Goal: Task Accomplishment & Management: Manage account settings

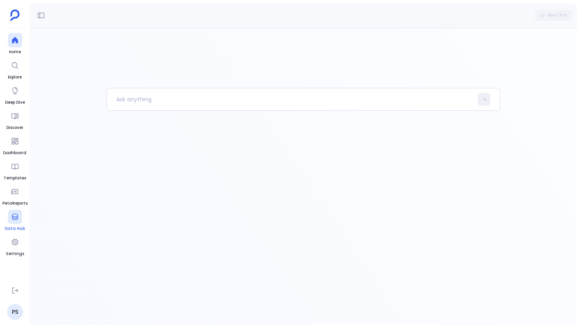
click at [18, 224] on div at bounding box center [15, 217] width 14 height 14
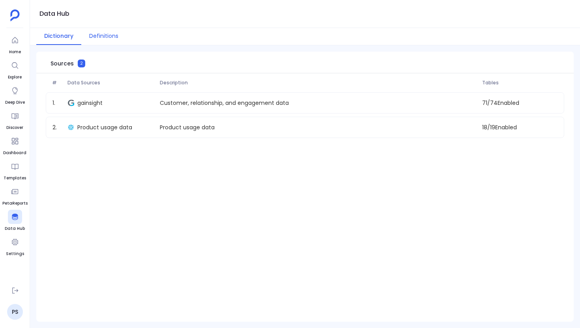
click at [95, 36] on button "Definitions" at bounding box center [103, 36] width 45 height 17
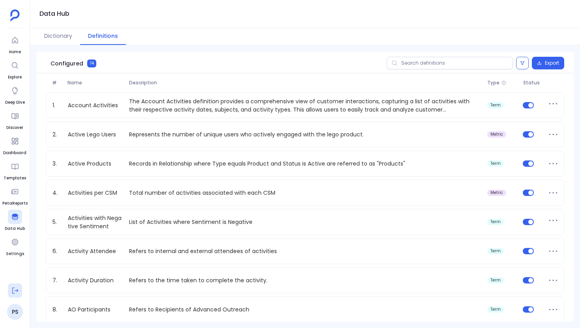
click at [14, 295] on button at bounding box center [15, 291] width 14 height 14
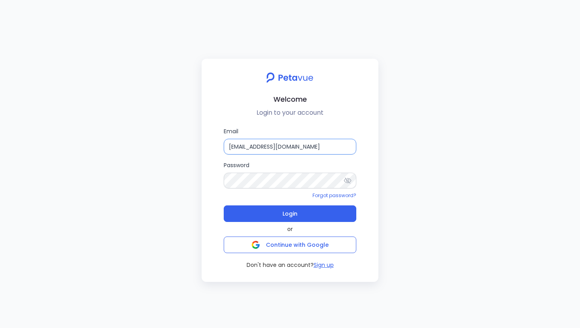
click at [312, 147] on input "[EMAIL_ADDRESS][DOMAIN_NAME]" at bounding box center [290, 147] width 133 height 16
type input "[EMAIL_ADDRESS][DOMAIN_NAME]"
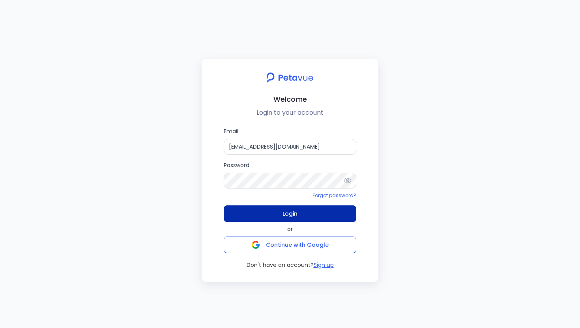
click at [308, 217] on button "Login" at bounding box center [290, 214] width 133 height 17
